Goal: Information Seeking & Learning: Learn about a topic

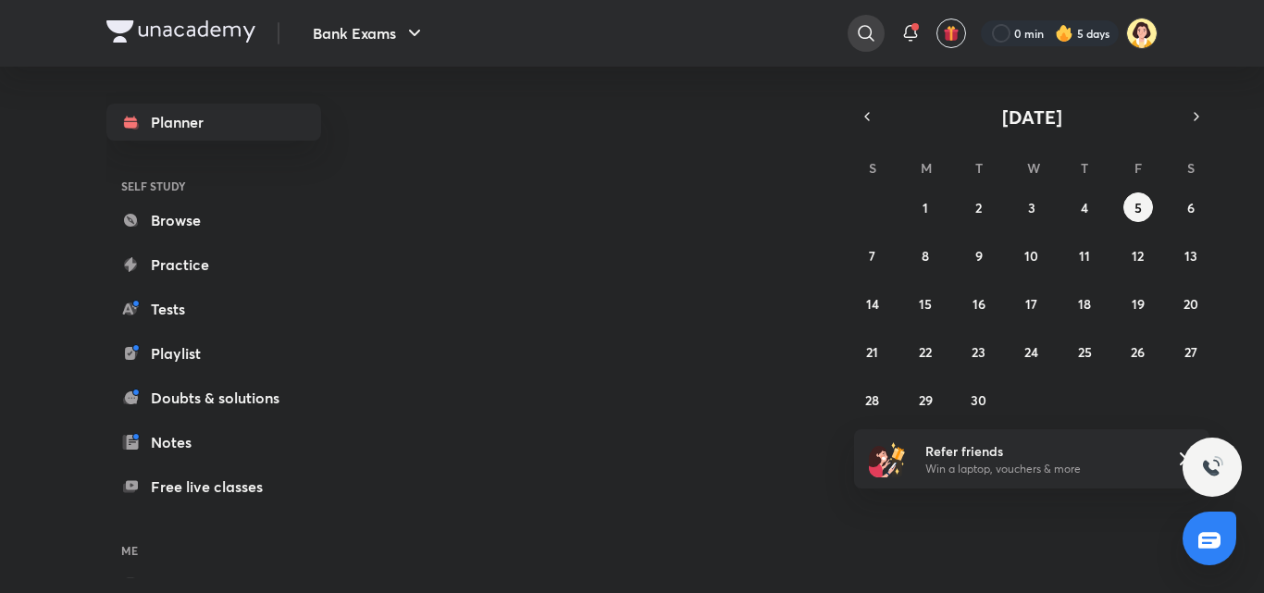
click at [857, 27] on icon at bounding box center [866, 33] width 22 height 22
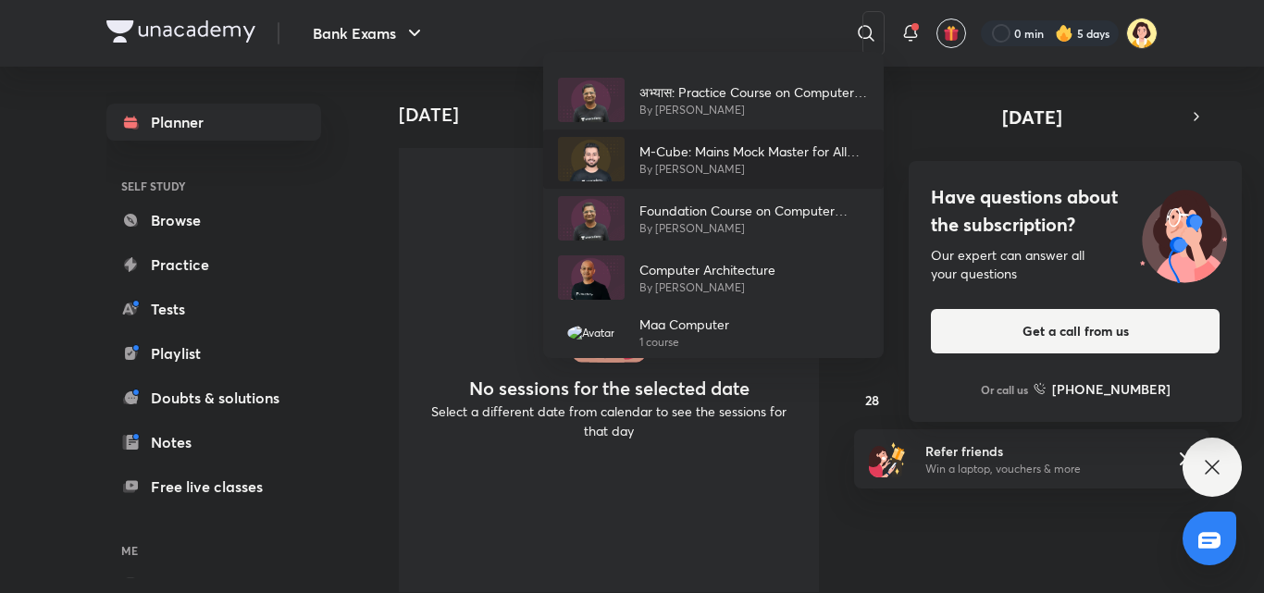
click at [668, 172] on p "By [PERSON_NAME]" at bounding box center [753, 169] width 229 height 17
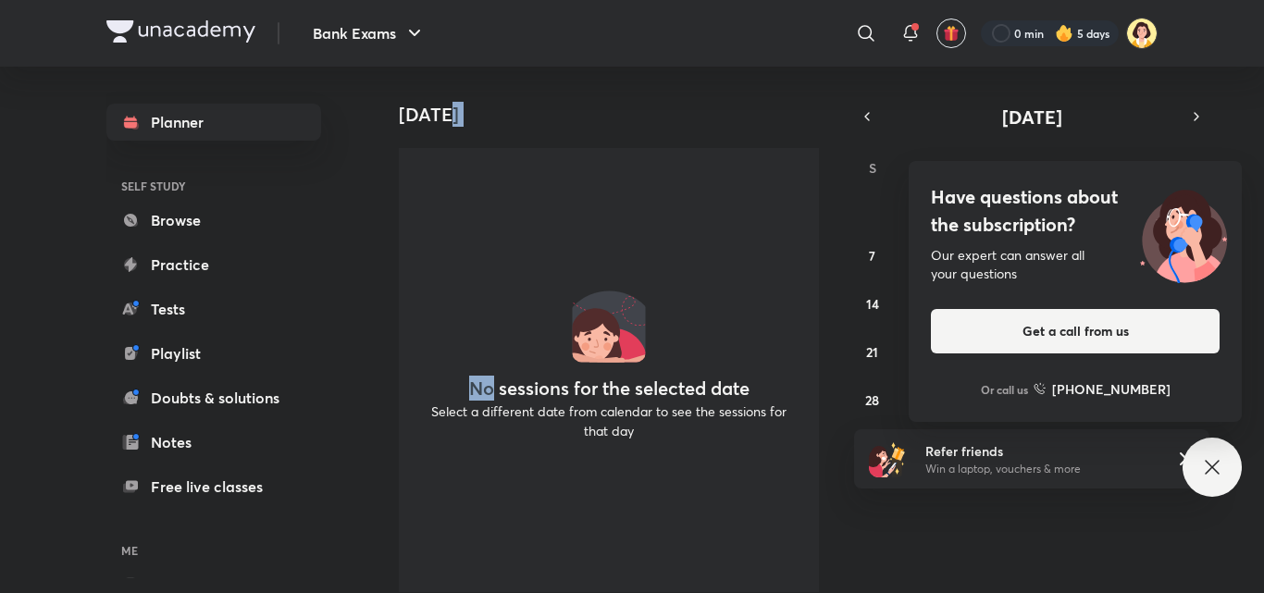
click at [668, 172] on div "No sessions for the selected date Select a different date from calendar to see …" at bounding box center [609, 370] width 420 height 444
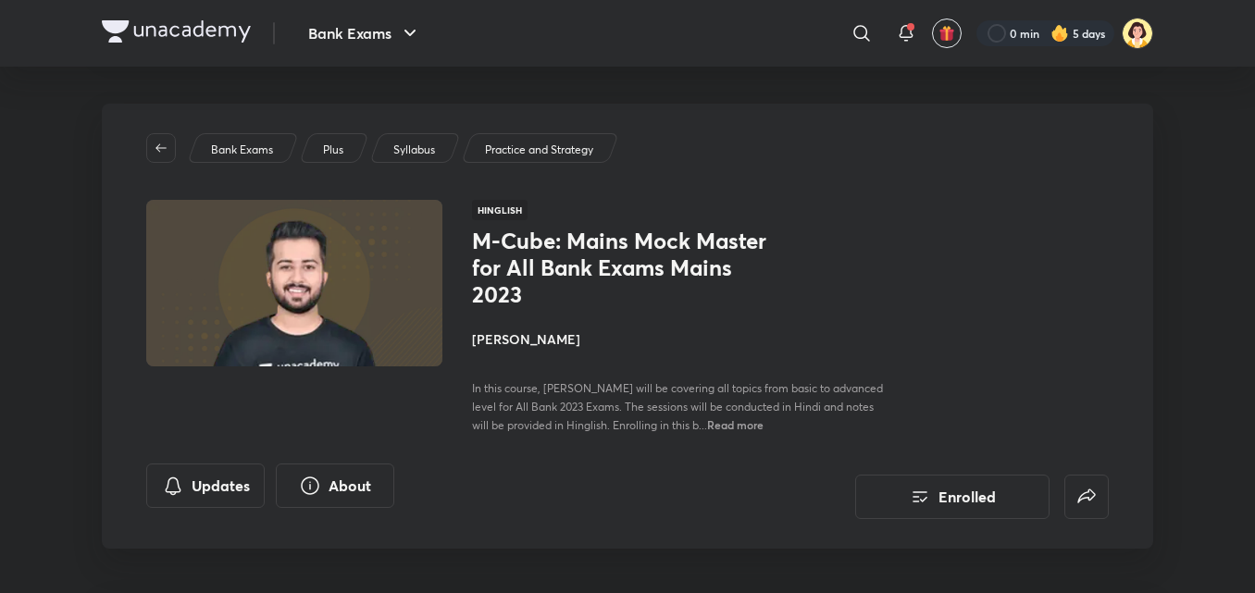
click at [543, 346] on h4 "[PERSON_NAME]" at bounding box center [679, 338] width 415 height 19
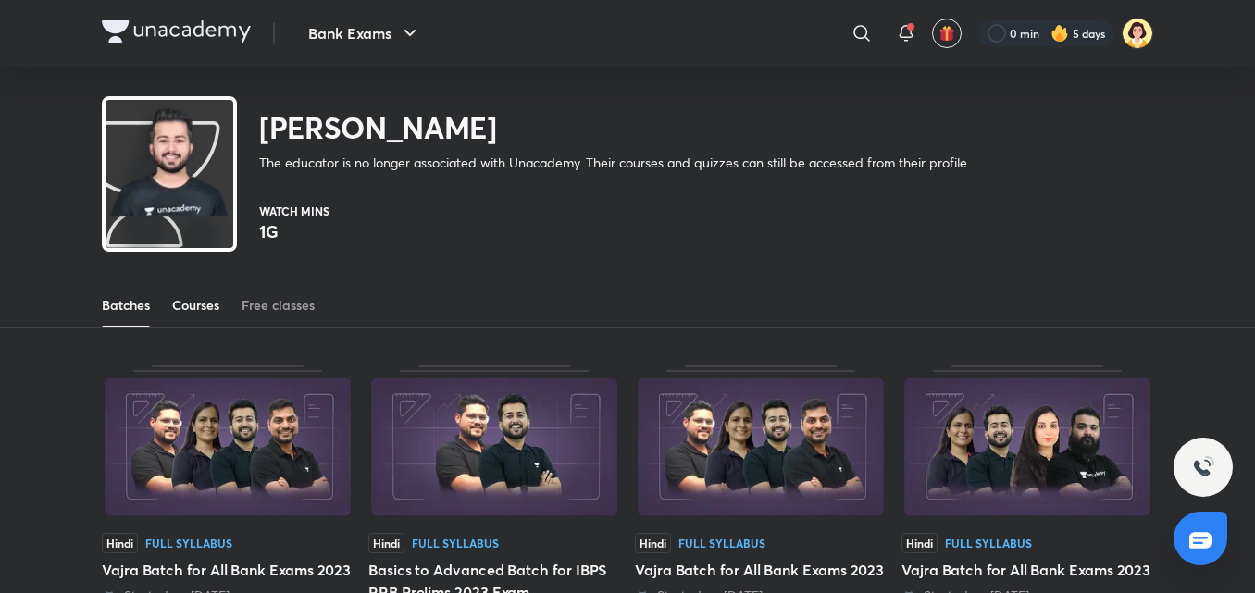
click at [172, 302] on div "Courses" at bounding box center [195, 305] width 47 height 19
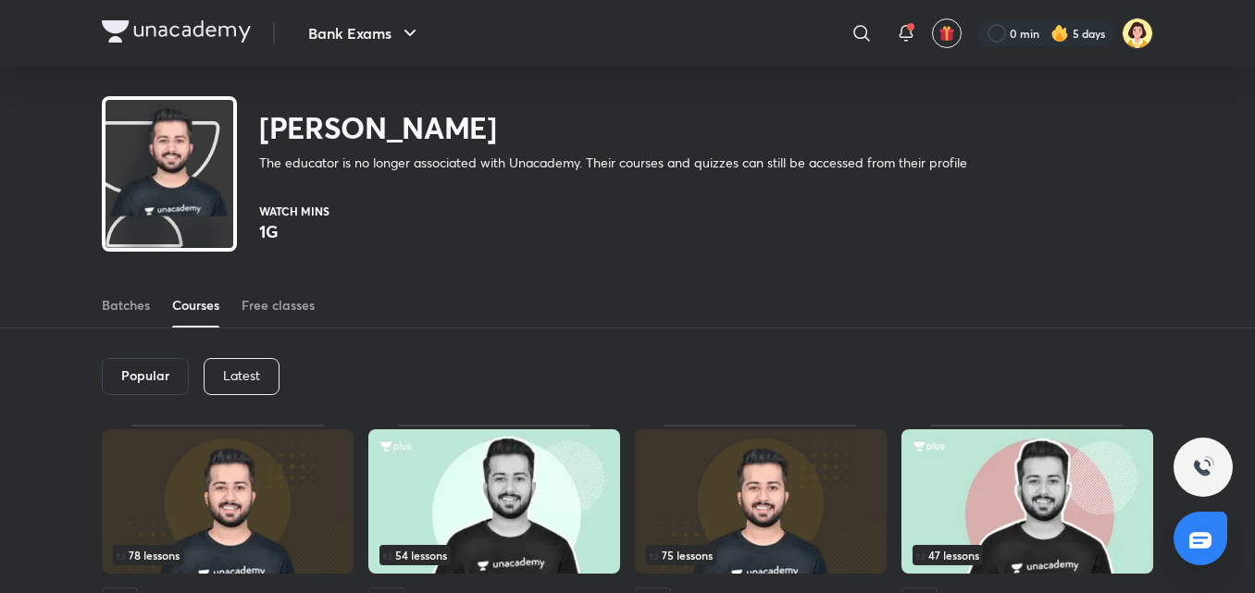
click at [249, 368] on p "Latest" at bounding box center [241, 375] width 37 height 15
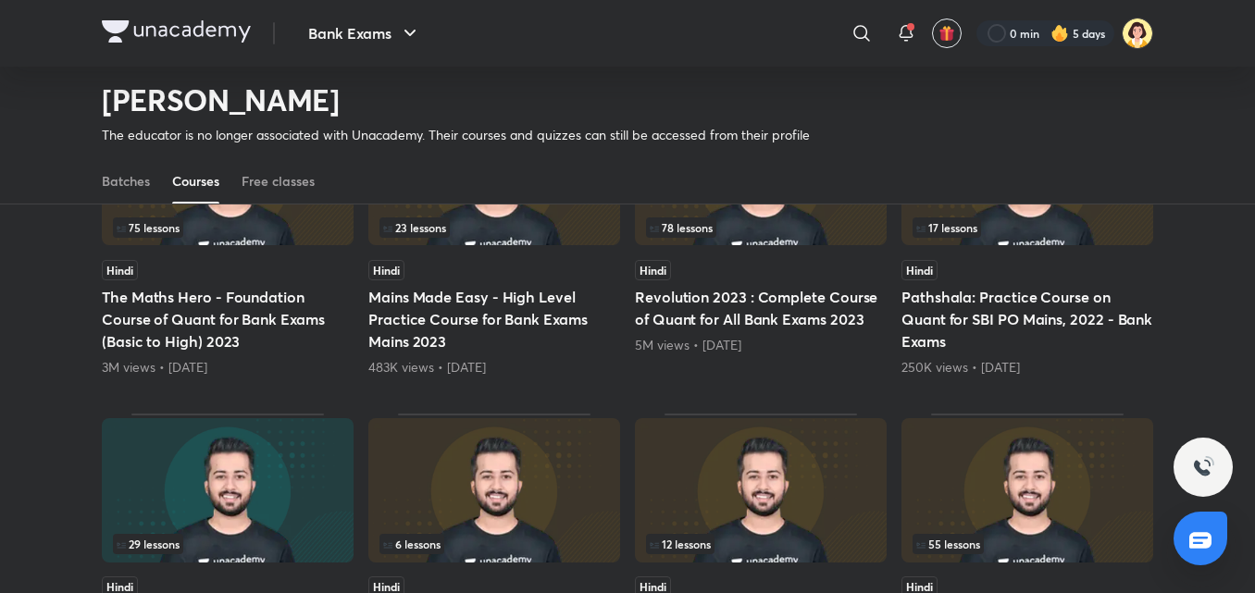
scroll to position [546, 0]
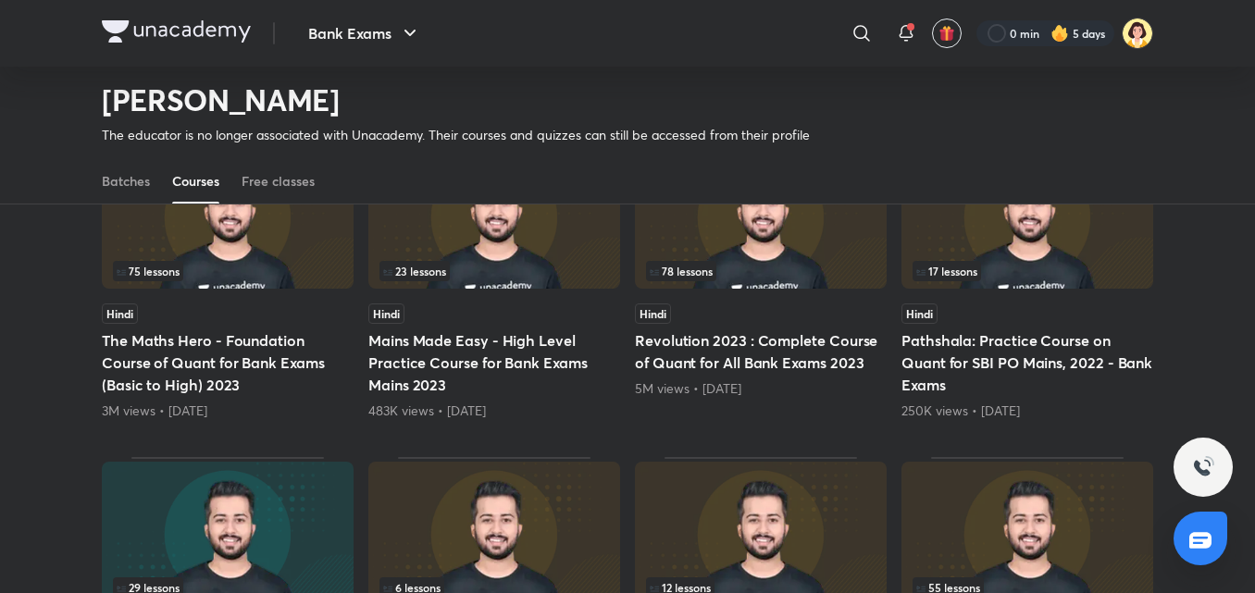
click at [275, 279] on div "75 lessons" at bounding box center [227, 271] width 229 height 20
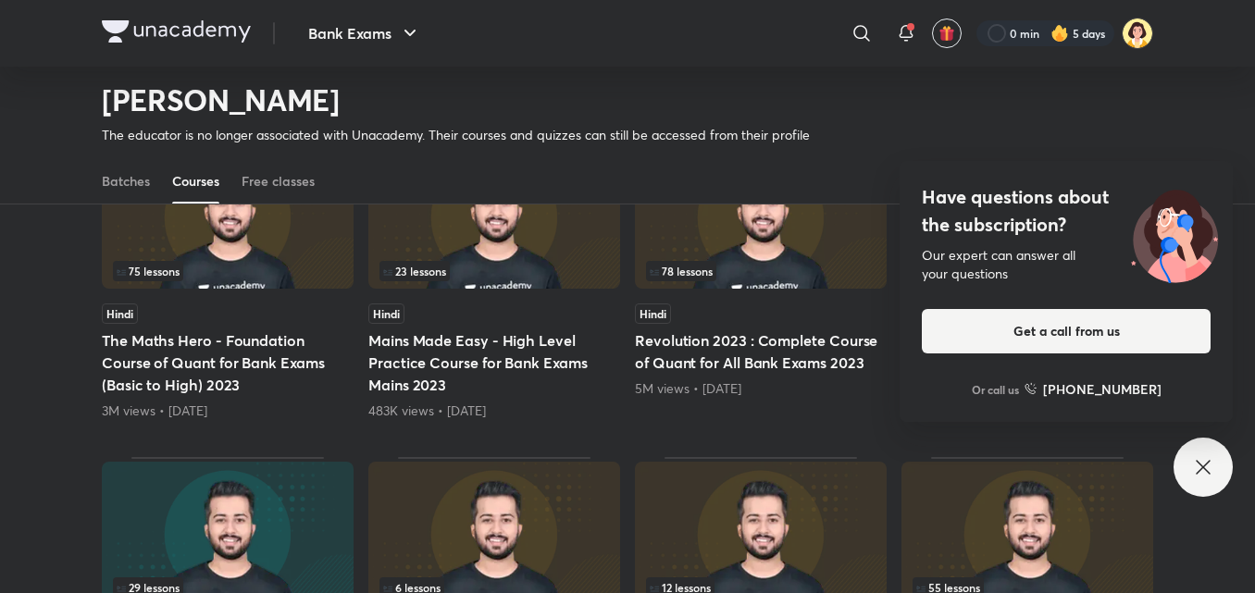
click at [275, 279] on div "75 lessons" at bounding box center [227, 271] width 229 height 20
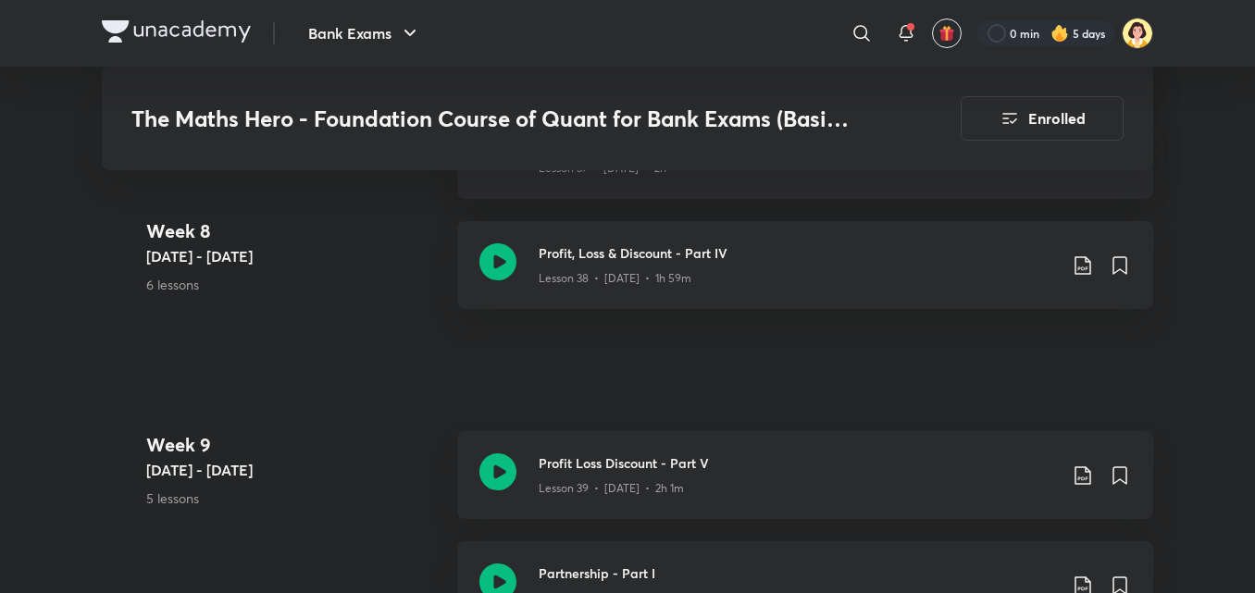
scroll to position [5519, 0]
click at [761, 496] on div "Lesson 39 • [DATE] • 2h 1m" at bounding box center [797, 484] width 518 height 24
click at [853, 32] on icon at bounding box center [861, 33] width 16 height 16
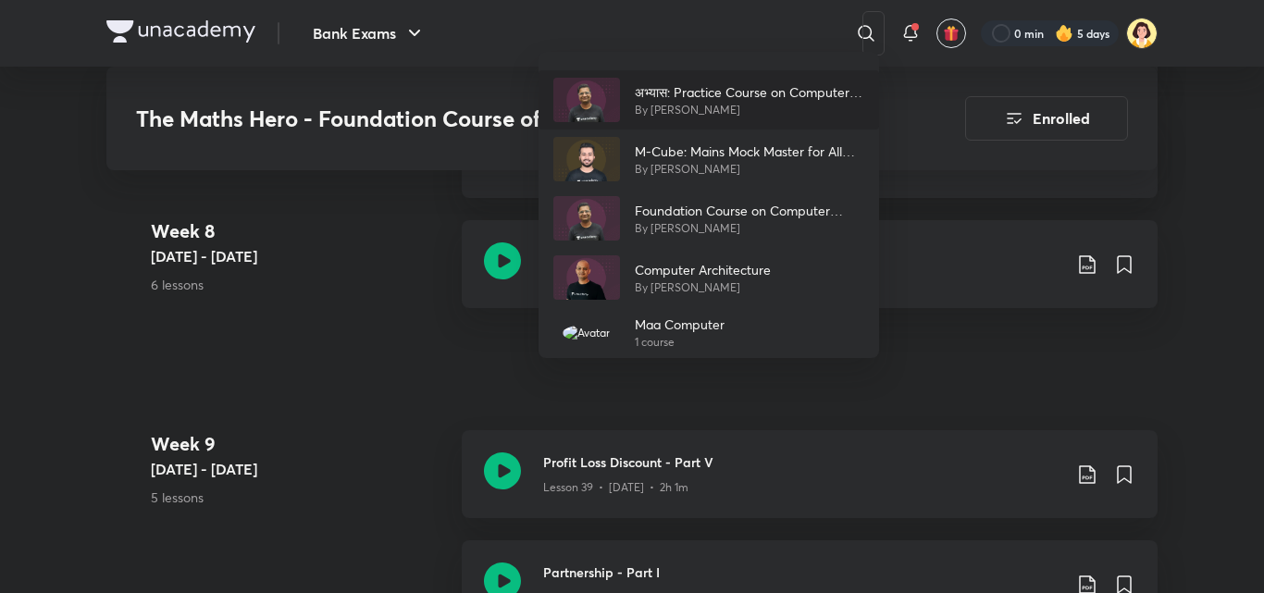
click at [668, 94] on p "अभ्यास: Practice Course on Computer Awareness - Part I" at bounding box center [749, 91] width 229 height 19
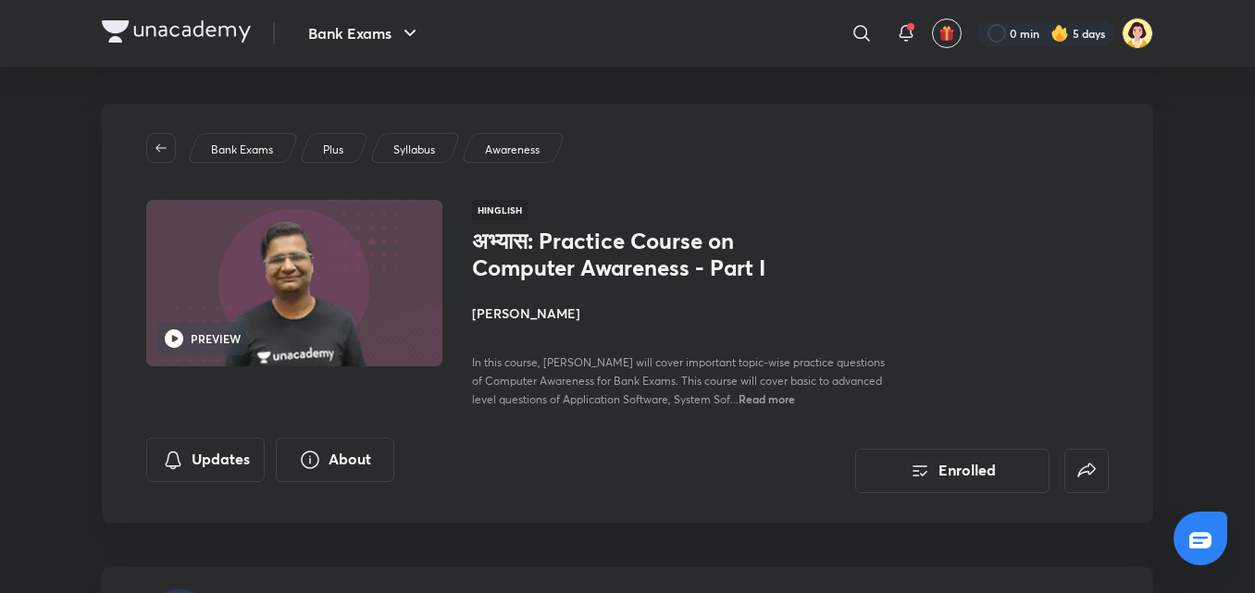
click at [528, 318] on h4 "[PERSON_NAME]" at bounding box center [679, 312] width 415 height 19
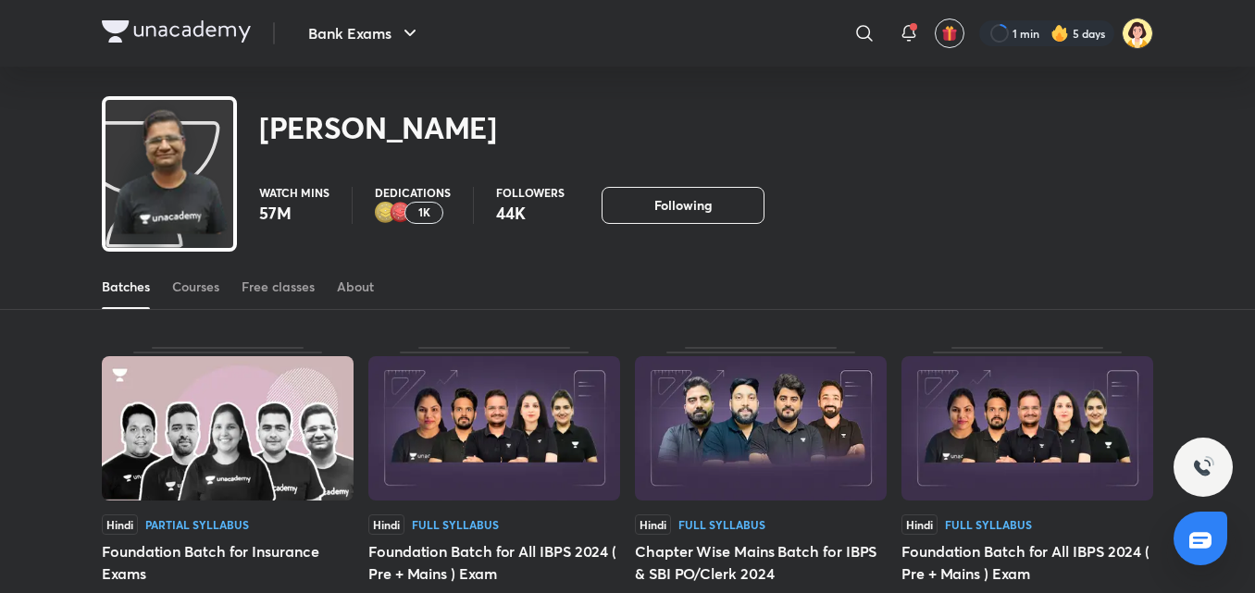
click at [221, 285] on div "Batches Courses Free classes About" at bounding box center [627, 287] width 1051 height 44
drag, startPoint x: 221, startPoint y: 285, endPoint x: 203, endPoint y: 288, distance: 18.7
click at [203, 288] on div "Batches Courses Free classes About" at bounding box center [627, 287] width 1051 height 44
click at [203, 288] on div "Courses" at bounding box center [195, 287] width 47 height 19
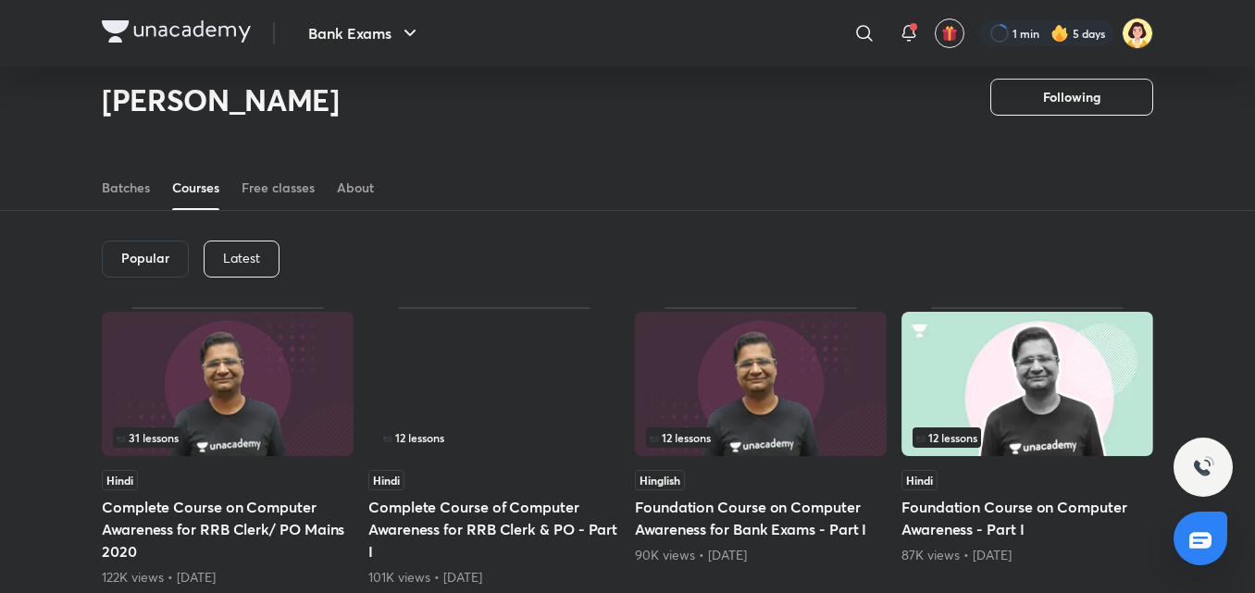
scroll to position [50, 0]
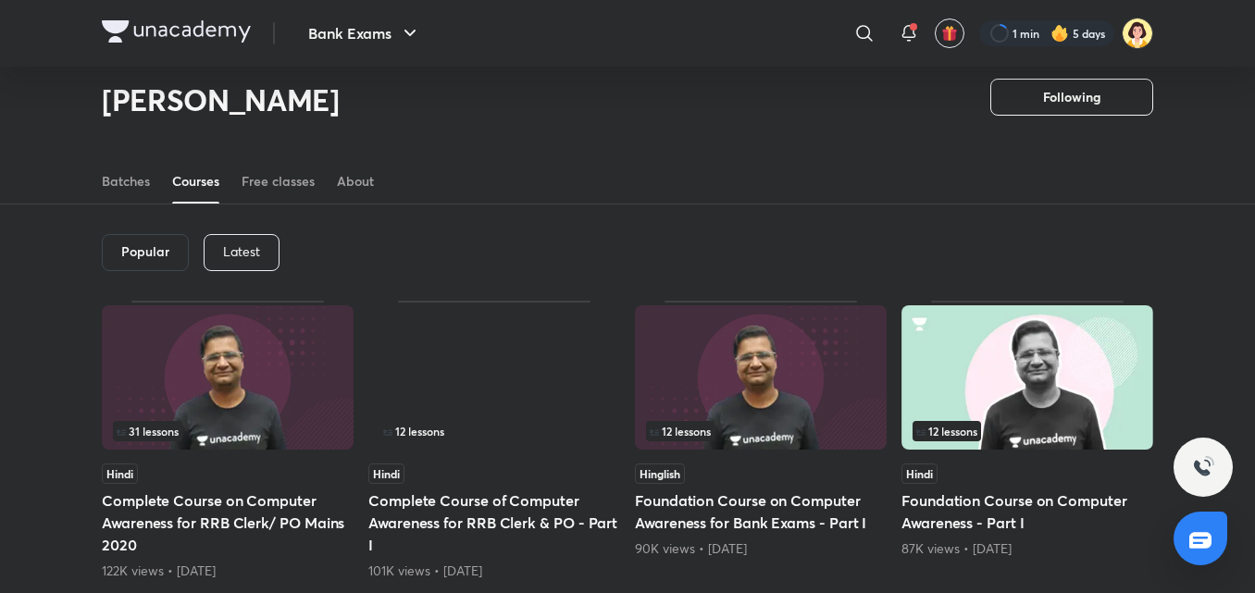
click at [243, 253] on p "Latest" at bounding box center [241, 251] width 37 height 15
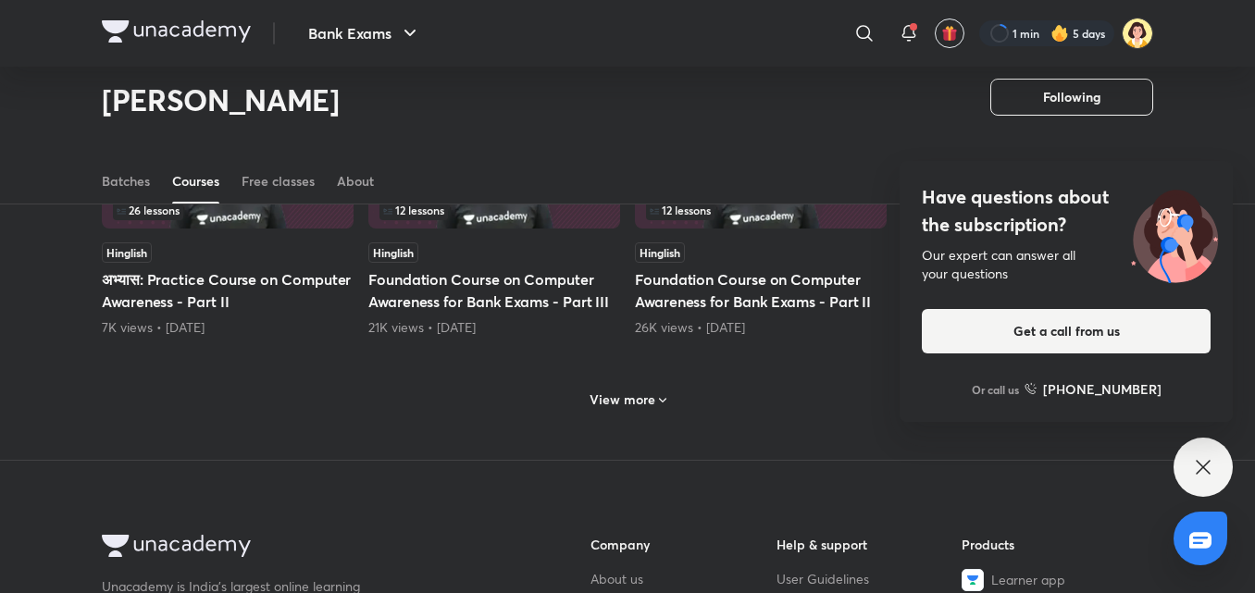
scroll to position [861, 0]
click at [623, 394] on h6 "View more" at bounding box center [622, 399] width 66 height 19
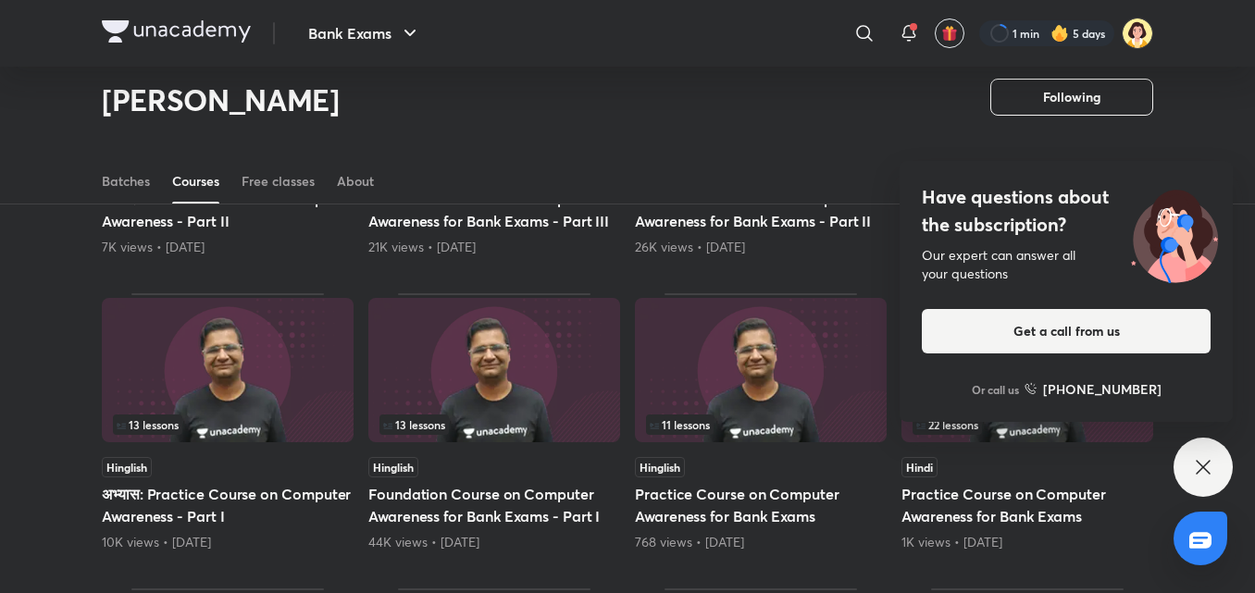
scroll to position [946, 0]
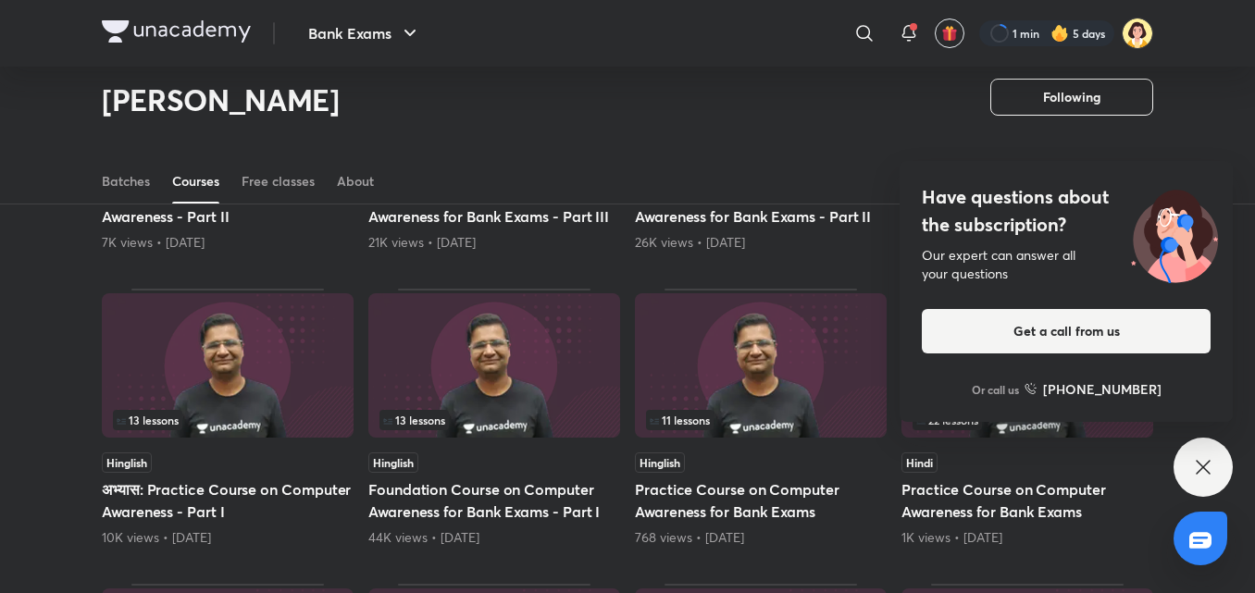
click at [571, 357] on img at bounding box center [494, 365] width 252 height 144
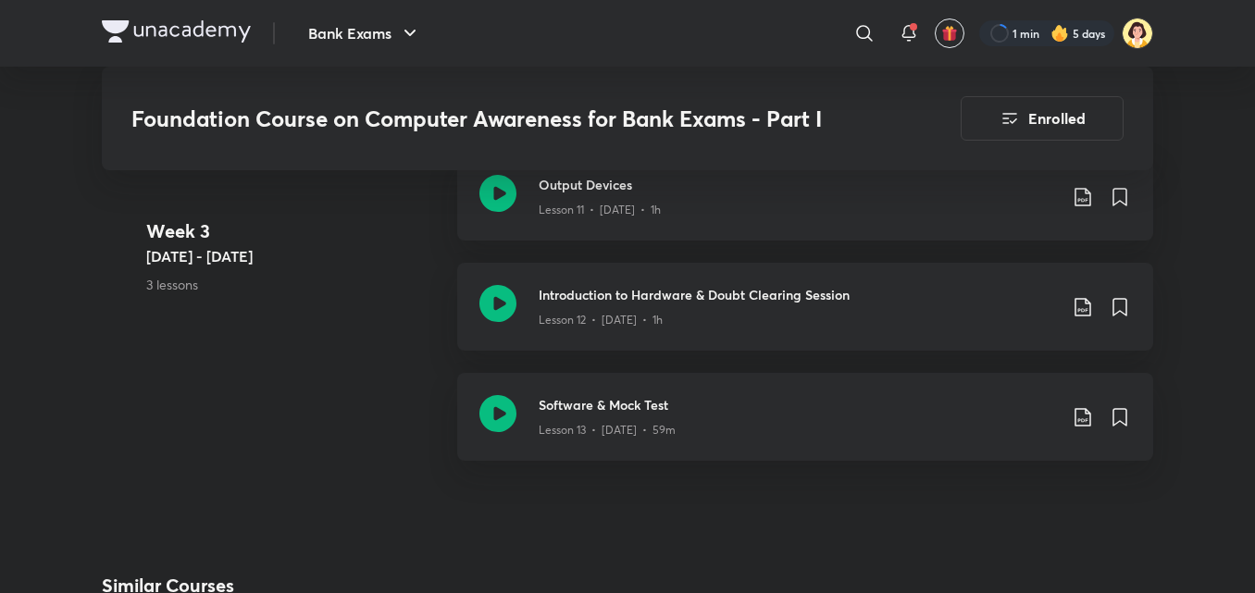
scroll to position [2434, 0]
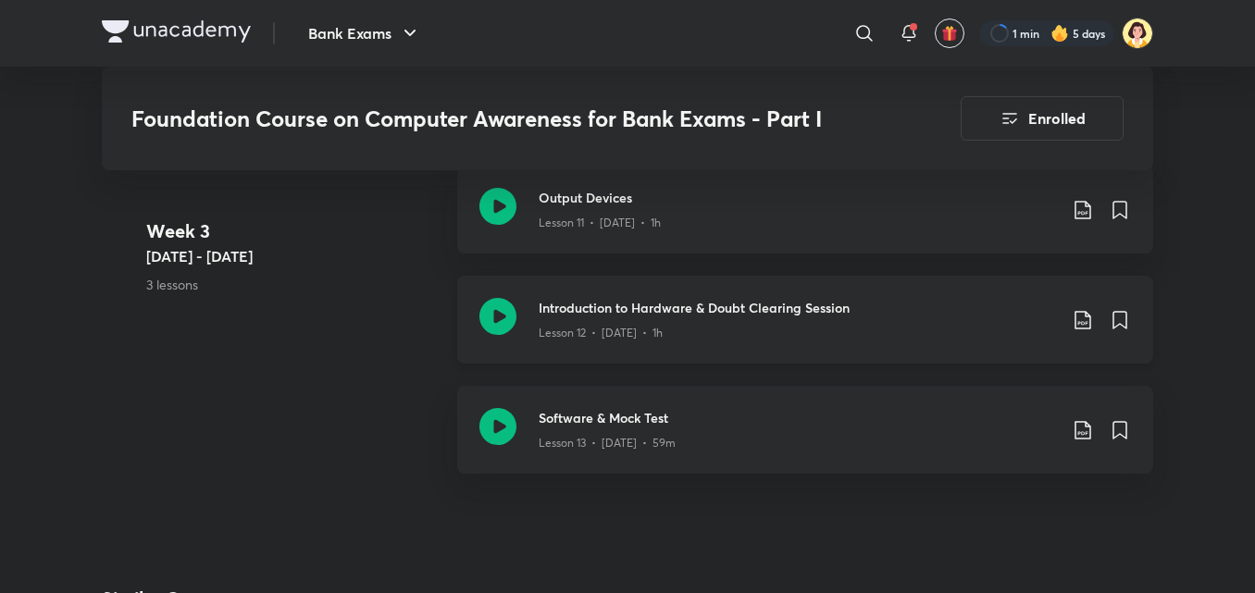
click at [767, 302] on h3 "Introduction to Hardware & Doubt Clearing Session" at bounding box center [797, 307] width 518 height 19
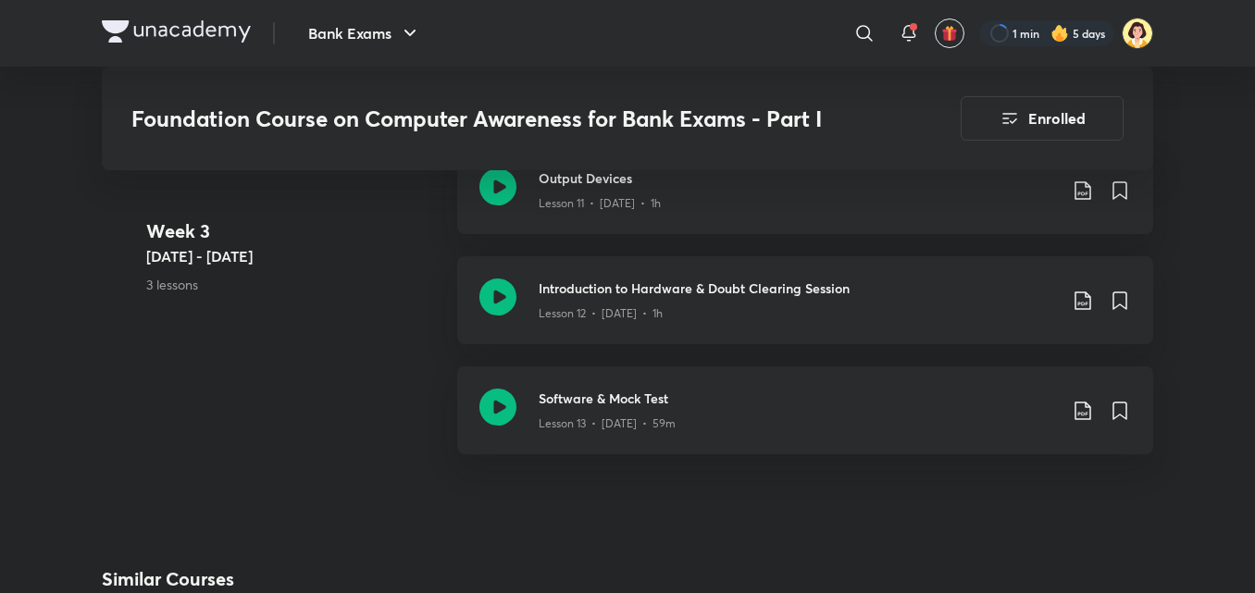
scroll to position [2466, 0]
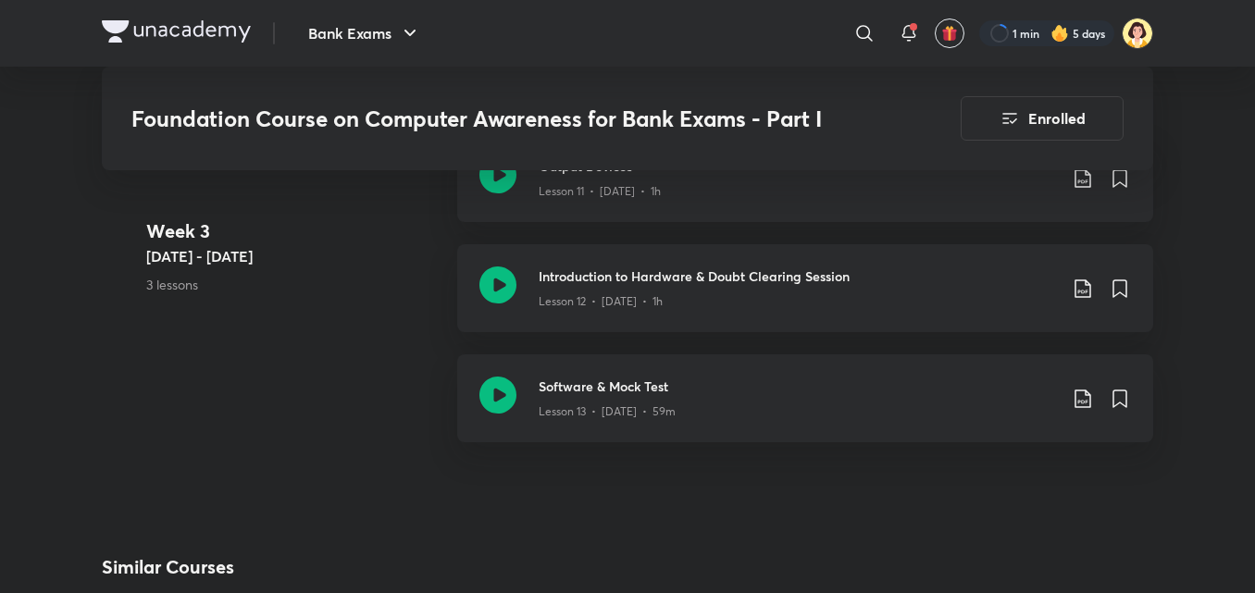
drag, startPoint x: 1254, startPoint y: 393, endPoint x: 1263, endPoint y: 402, distance: 12.4
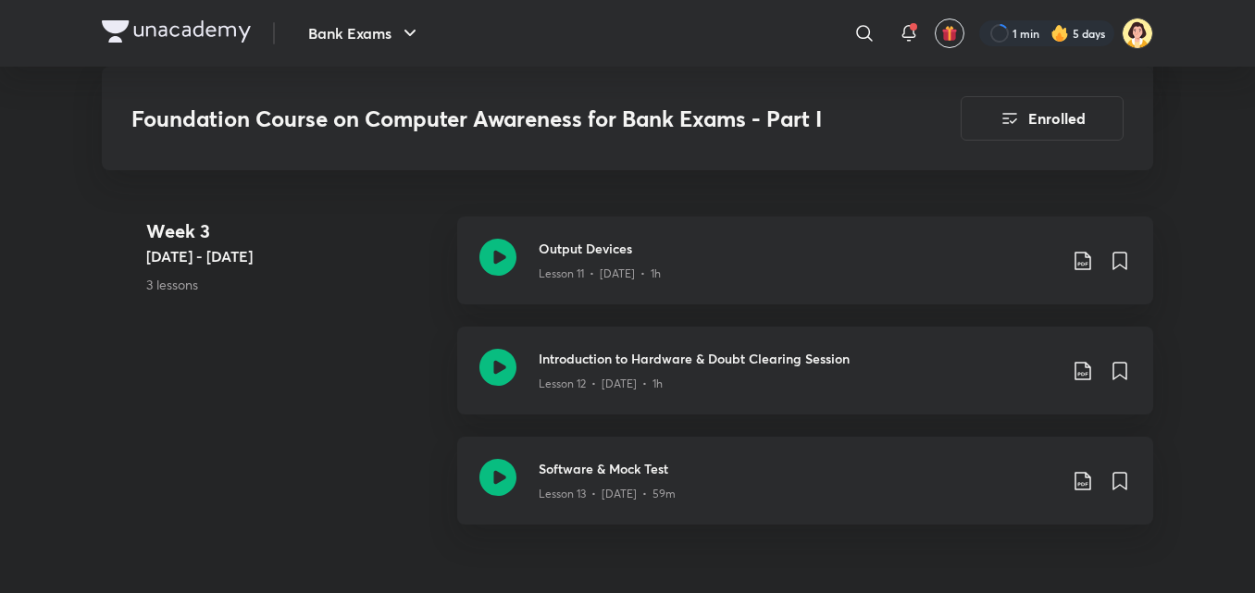
scroll to position [2440, 0]
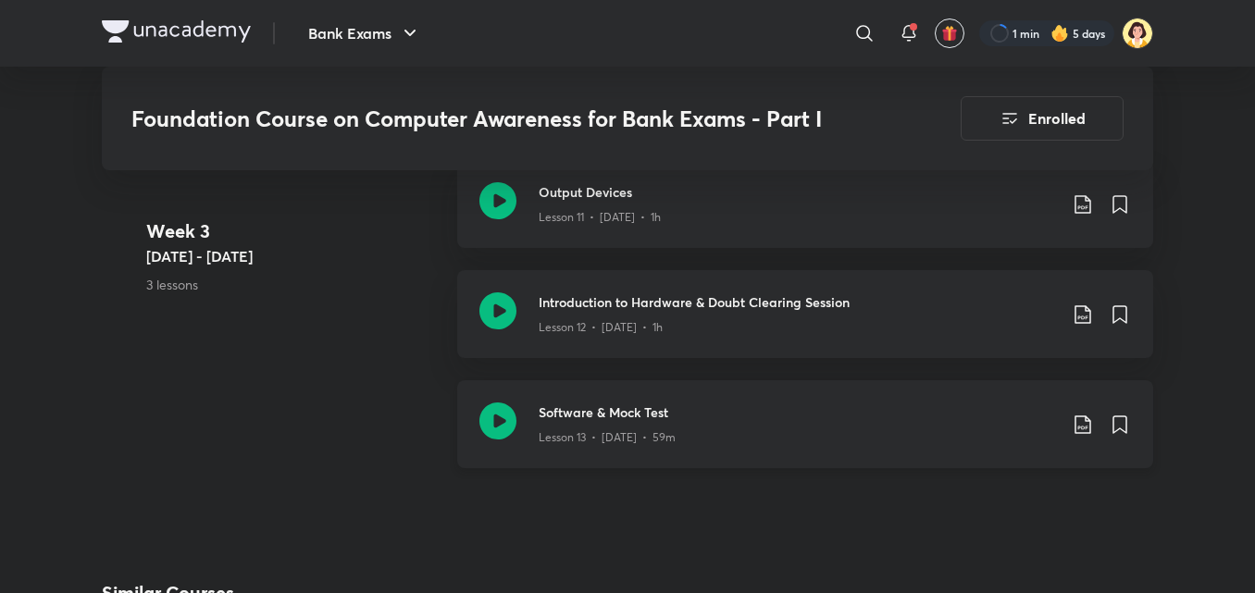
click at [712, 419] on h3 "Software & Mock Test" at bounding box center [797, 411] width 518 height 19
